Goal: Task Accomplishment & Management: Manage account settings

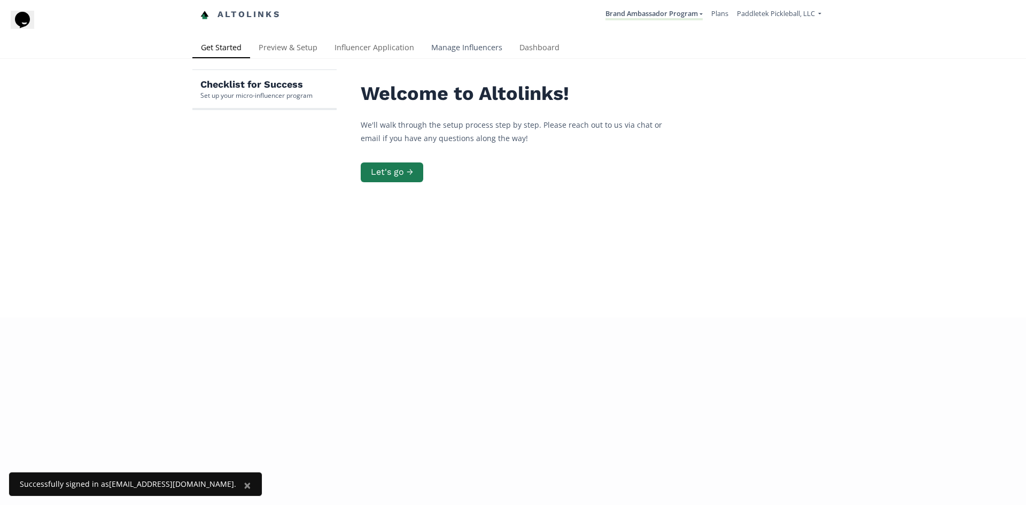
click at [427, 49] on link "Manage Influencers" at bounding box center [467, 48] width 88 height 21
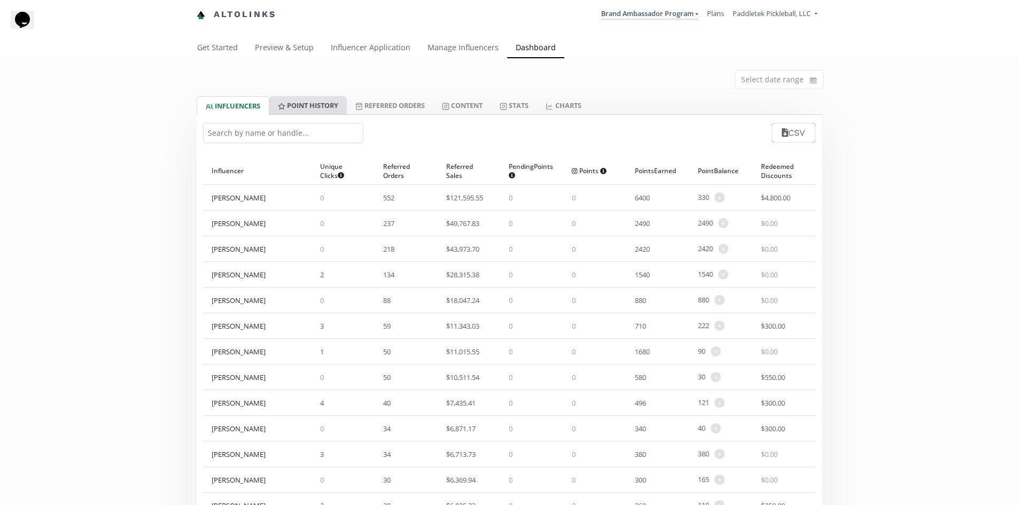
click at [287, 100] on link "Point HISTORY" at bounding box center [307, 105] width 77 height 18
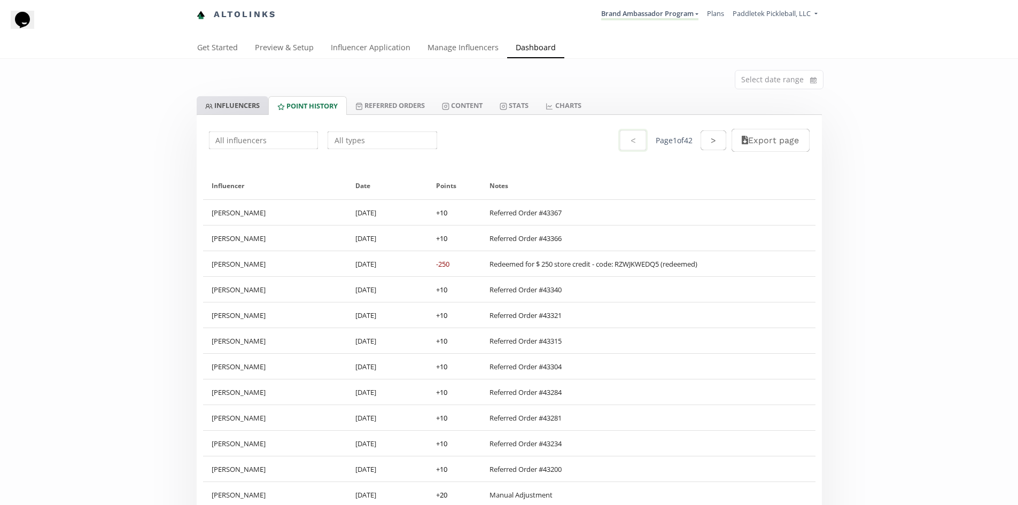
click at [248, 103] on link "INFLUENCERS" at bounding box center [233, 105] width 72 height 18
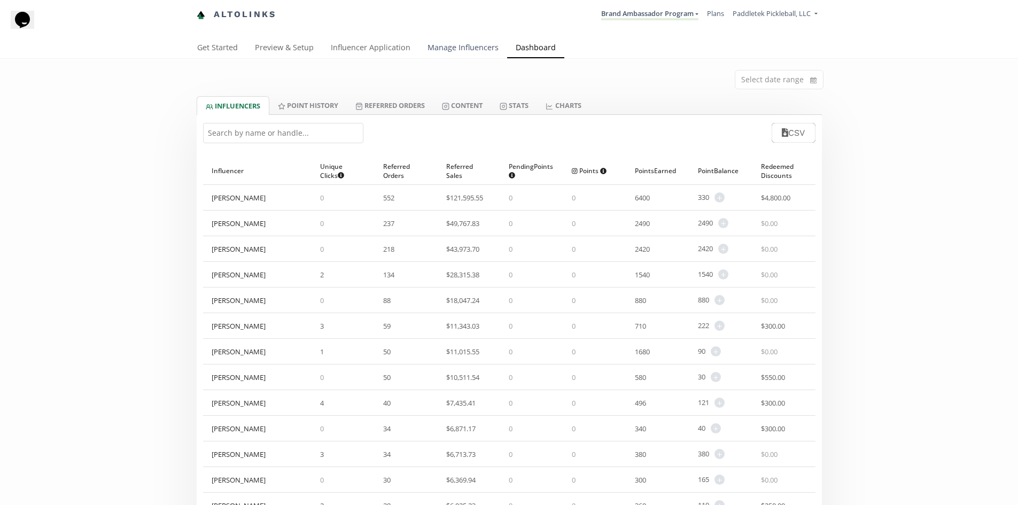
click at [449, 47] on link "Manage Influencers" at bounding box center [463, 48] width 88 height 21
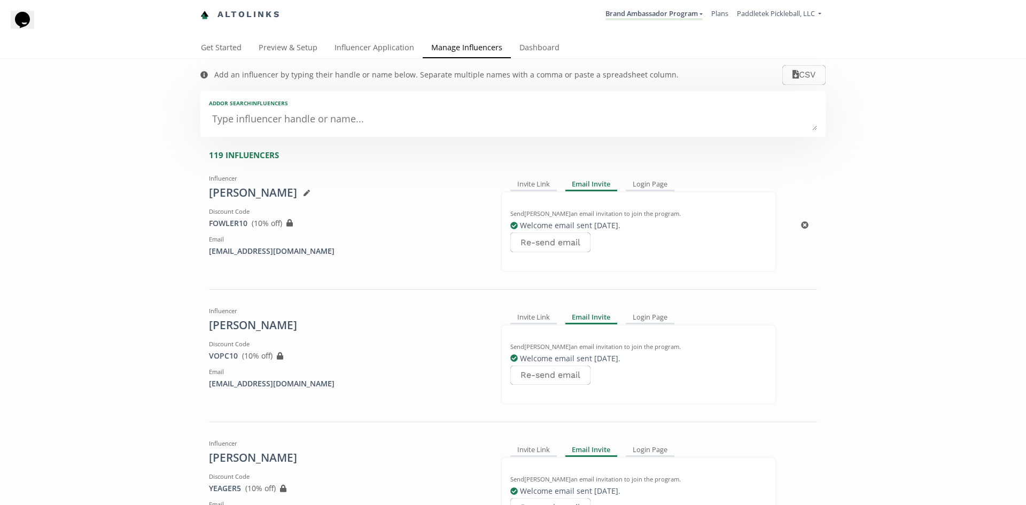
click at [373, 204] on div "Influencer Carie Fowler Discount Code FOWLER10 View in Shopify Admin ( 10 % off…" at bounding box center [347, 225] width 292 height 111
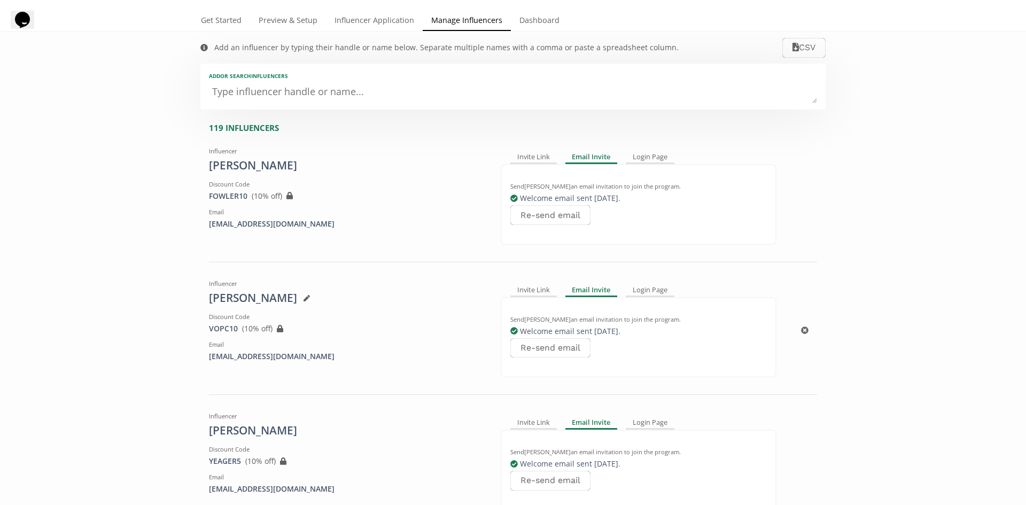
scroll to position [53, 0]
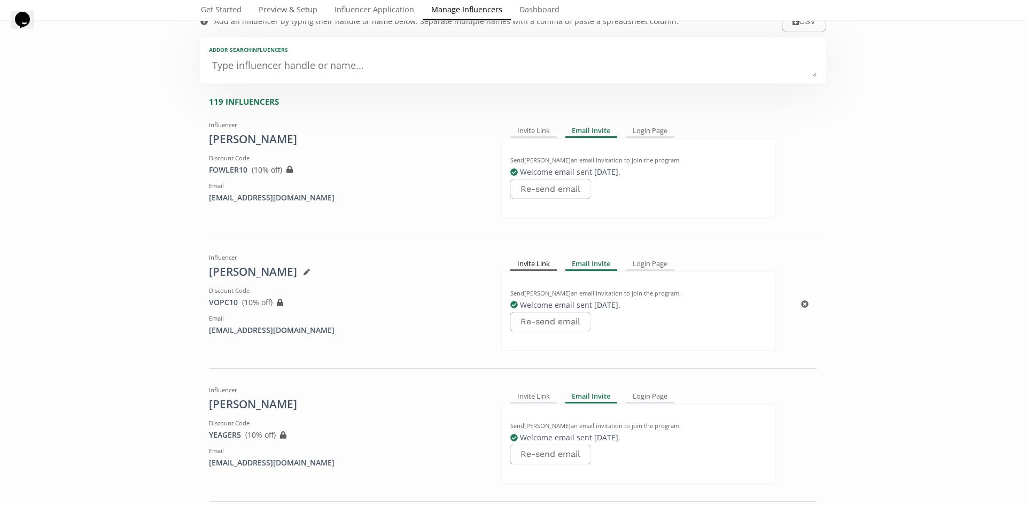
click at [539, 266] on div "Invite Link" at bounding box center [533, 263] width 46 height 13
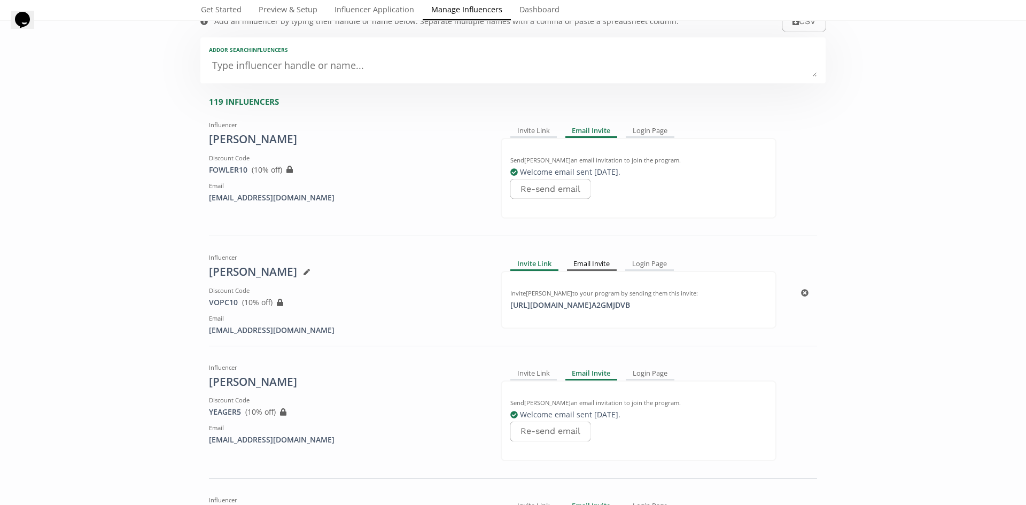
click at [583, 264] on div "Email Invite" at bounding box center [592, 263] width 50 height 13
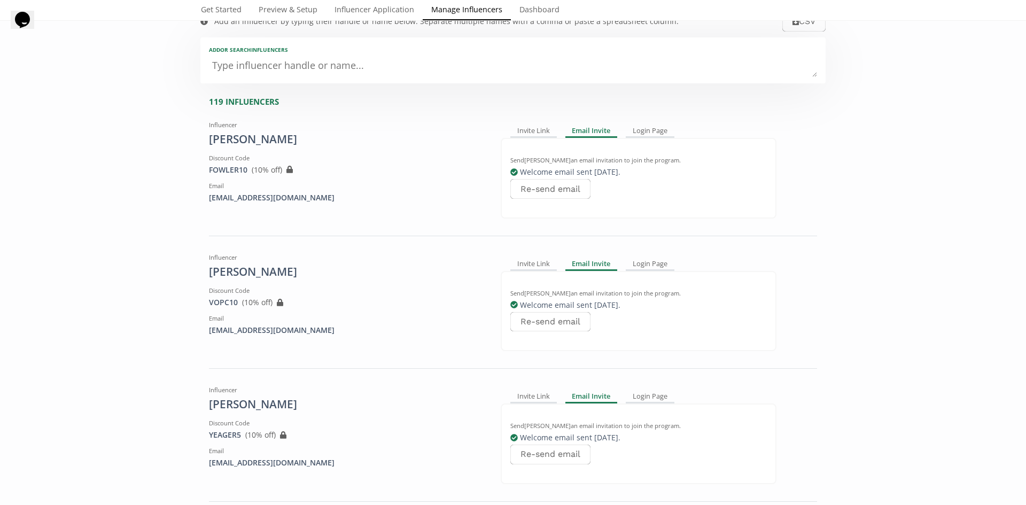
scroll to position [0, 0]
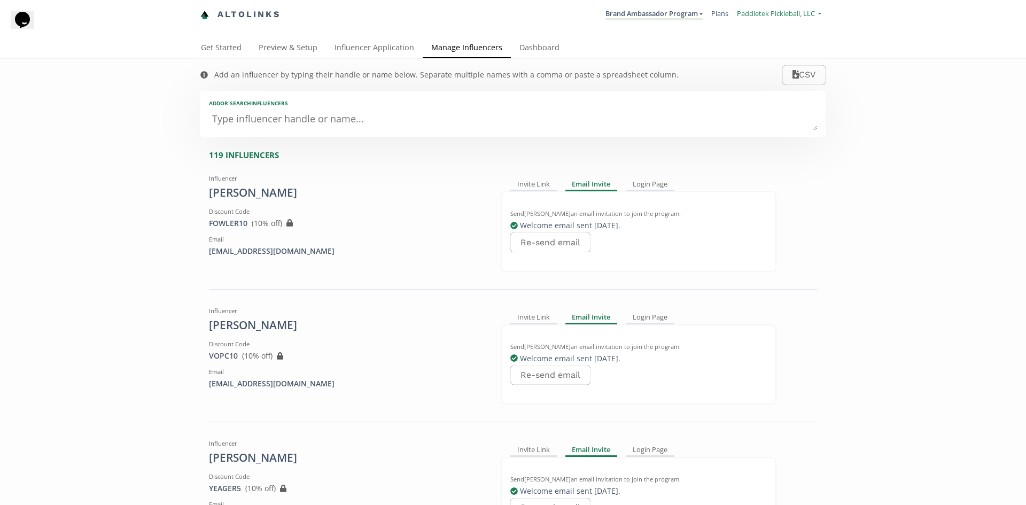
click at [799, 10] on span "Paddletek Pickleball, LLC" at bounding box center [776, 14] width 78 height 10
click at [327, 222] on div "FOWLER10 View in Shopify Admin ( 10 % off) Created outside of Altolinks: If you…" at bounding box center [347, 223] width 276 height 11
click at [249, 157] on div "119 INFLUENCERS" at bounding box center [517, 155] width 616 height 11
click at [238, 195] on div "[PERSON_NAME]" at bounding box center [347, 193] width 276 height 16
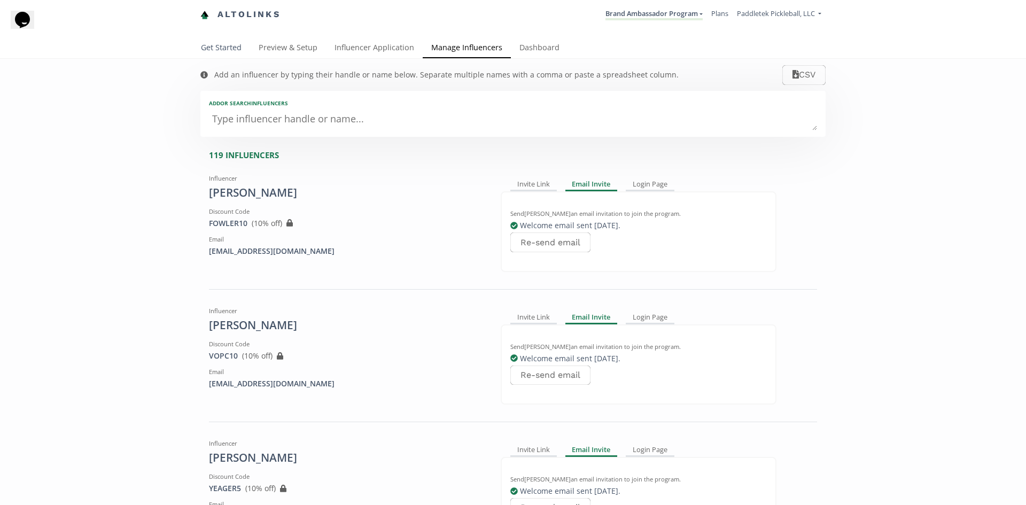
click at [226, 48] on link "Get Started" at bounding box center [221, 48] width 58 height 21
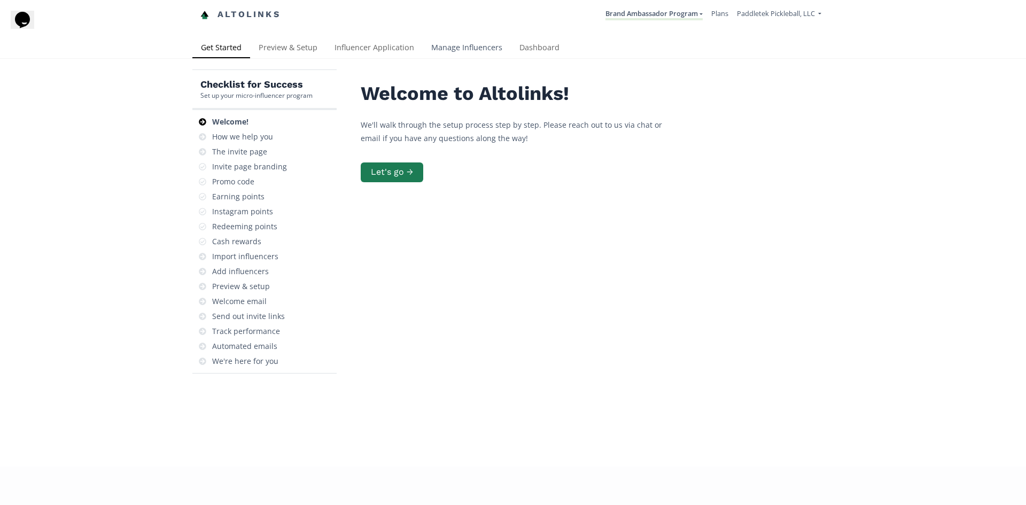
click at [446, 44] on link "Manage Influencers" at bounding box center [467, 48] width 88 height 21
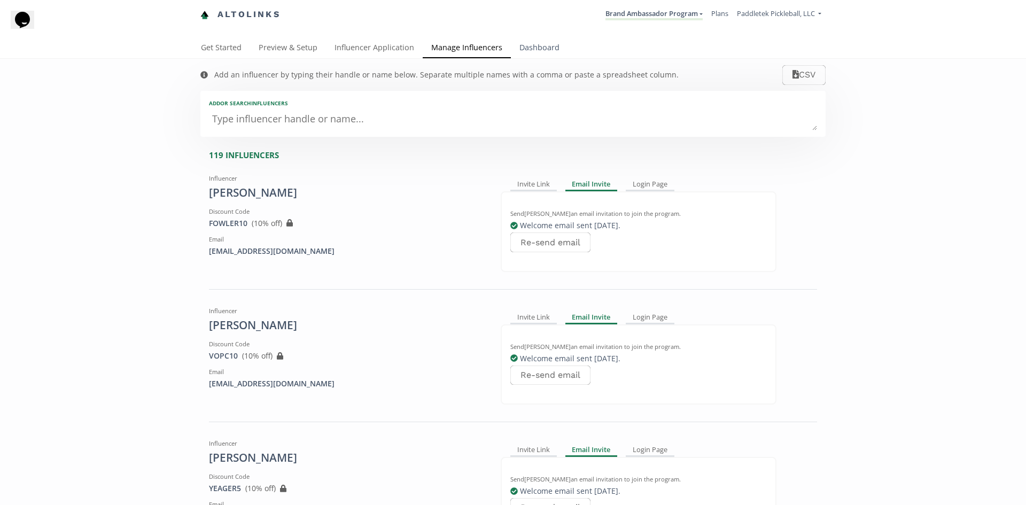
click at [531, 46] on link "Dashboard" at bounding box center [539, 48] width 57 height 21
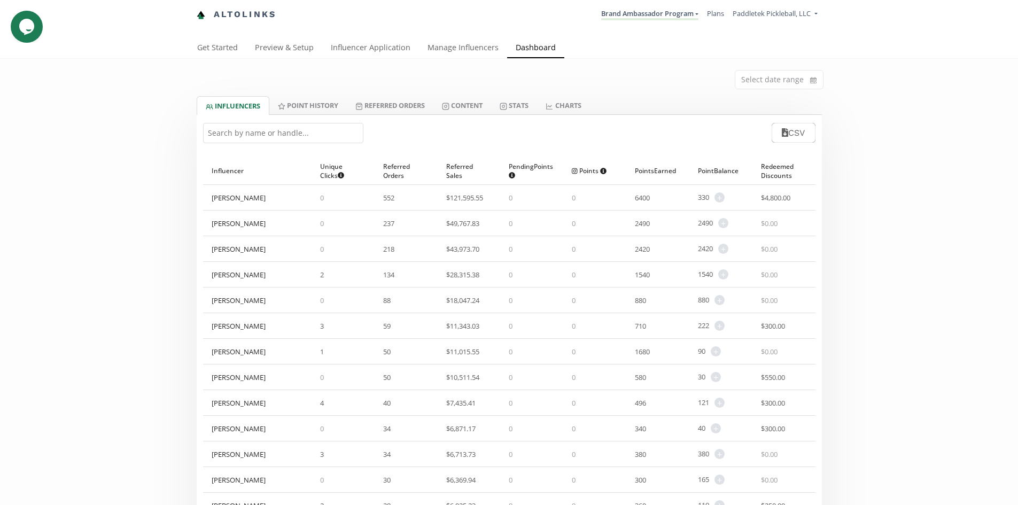
click at [768, 199] on span "$ 4,800.00" at bounding box center [775, 198] width 29 height 10
click at [232, 197] on div "[PERSON_NAME]" at bounding box center [239, 198] width 54 height 10
click at [769, 197] on span "$ 4,800.00" at bounding box center [775, 198] width 29 height 10
click at [783, 201] on span "$ 4,800.00" at bounding box center [775, 198] width 29 height 10
click at [683, 12] on link "Brand Ambassador Program" at bounding box center [649, 15] width 97 height 12
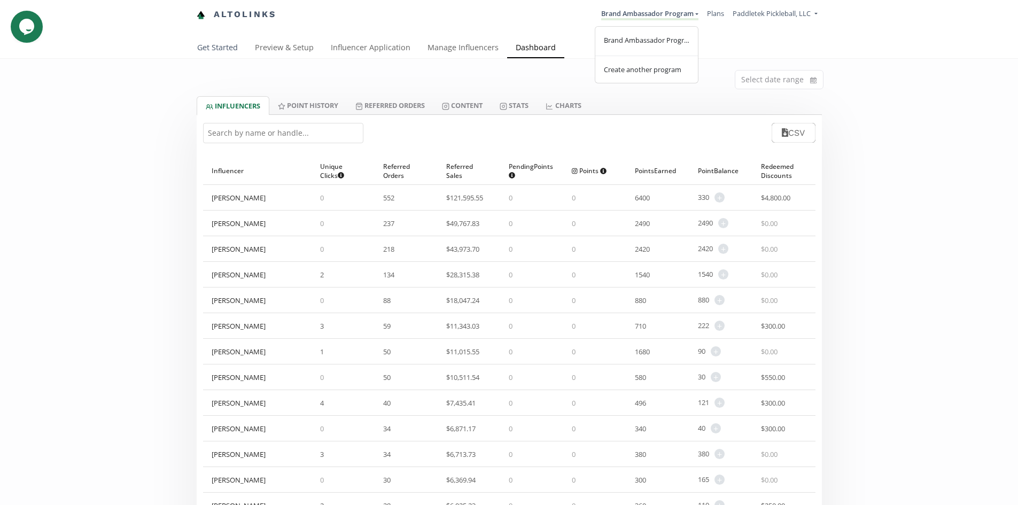
click at [231, 48] on link "Get Started" at bounding box center [218, 48] width 58 height 21
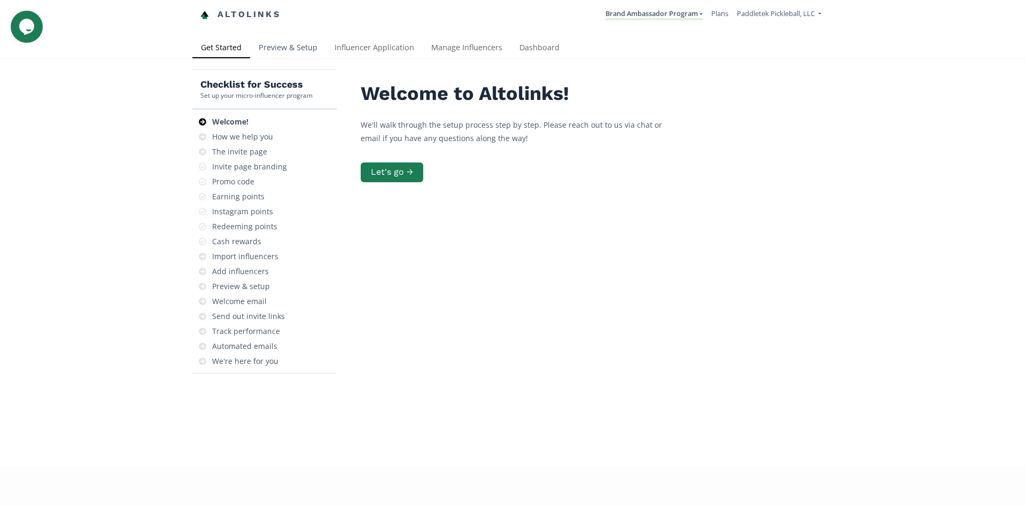
click at [303, 52] on link "Preview & Setup" at bounding box center [288, 48] width 76 height 21
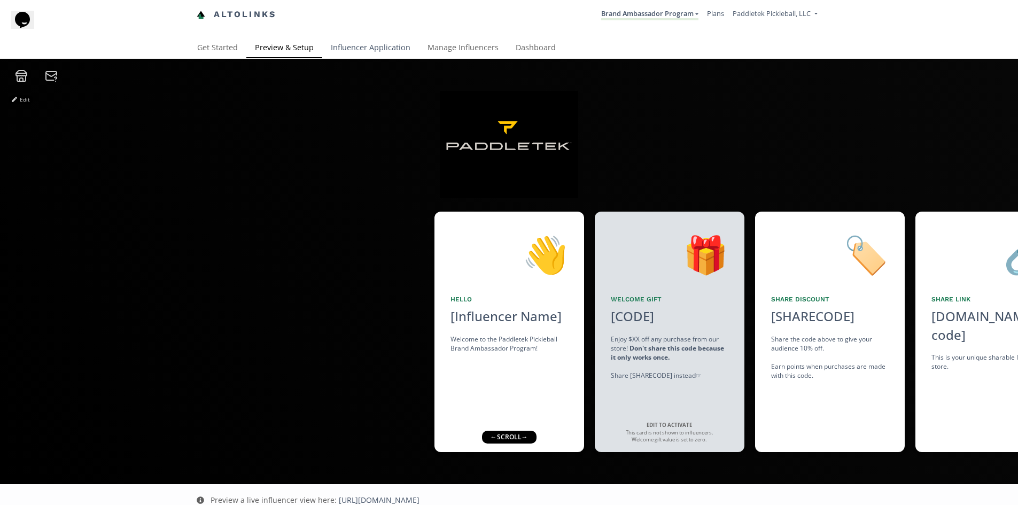
click at [381, 46] on link "Influencer Application" at bounding box center [370, 48] width 97 height 21
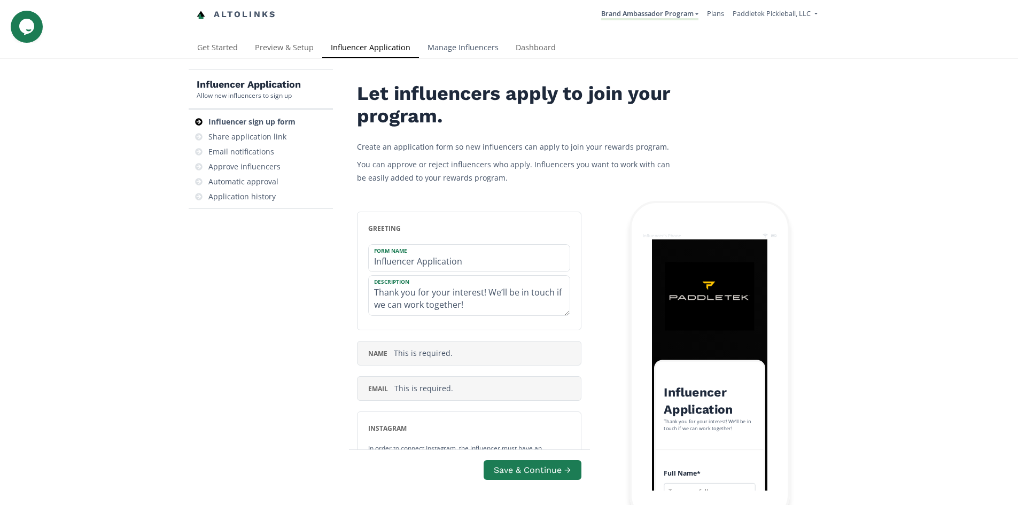
click at [464, 46] on link "Manage Influencers" at bounding box center [463, 48] width 88 height 21
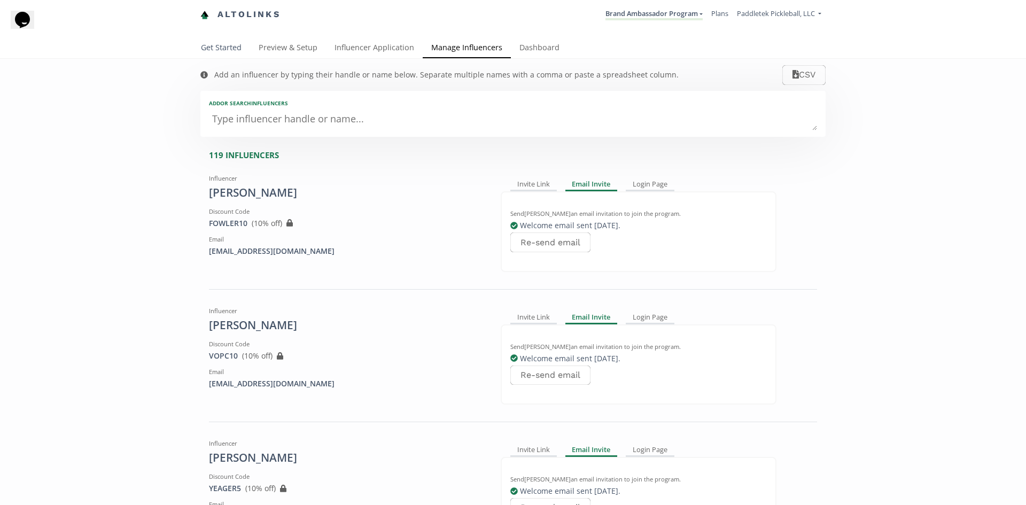
click at [224, 47] on link "Get Started" at bounding box center [221, 48] width 58 height 21
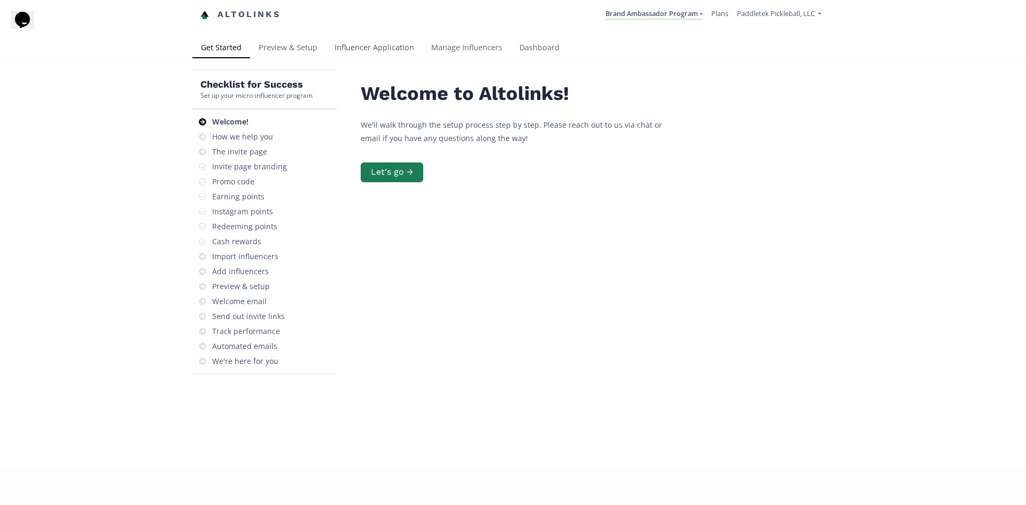
click at [350, 44] on link "Influencer Application" at bounding box center [374, 48] width 97 height 21
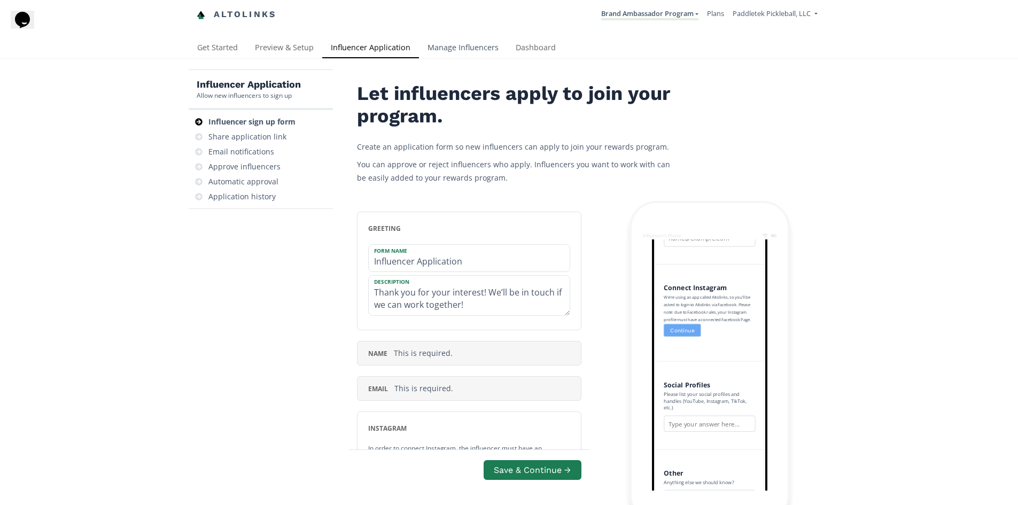
click at [463, 49] on link "Manage Influencers" at bounding box center [463, 48] width 88 height 21
